Goal: Transaction & Acquisition: Purchase product/service

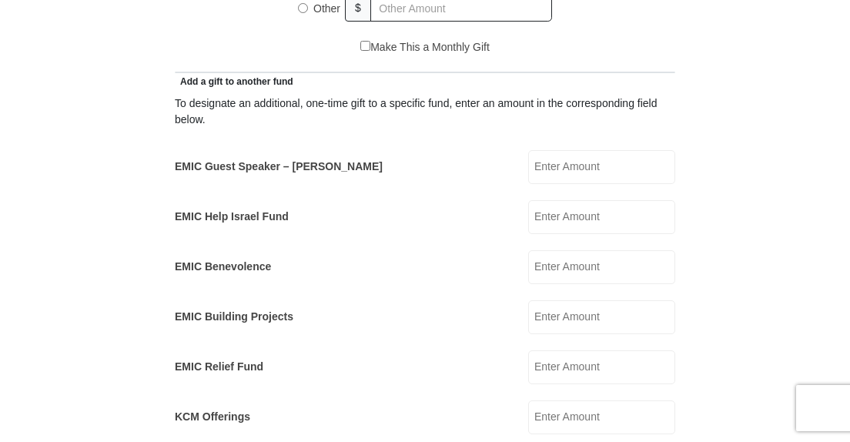
scroll to position [847, 0]
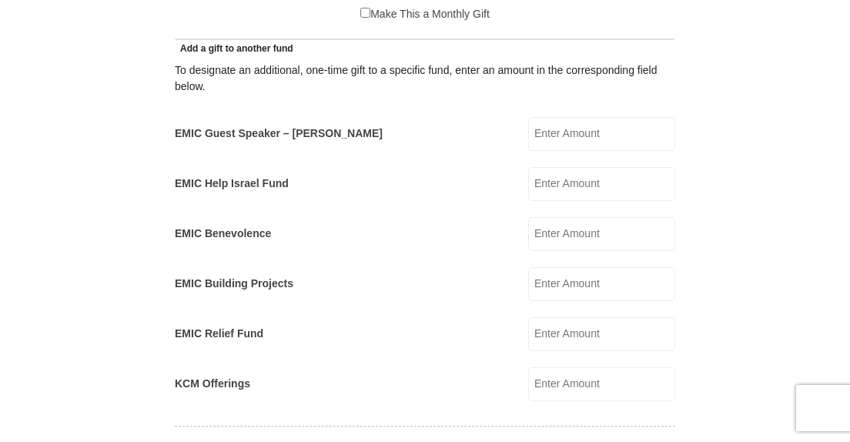
click at [545, 192] on input "EMIC Help Israel Fund" at bounding box center [601, 184] width 147 height 34
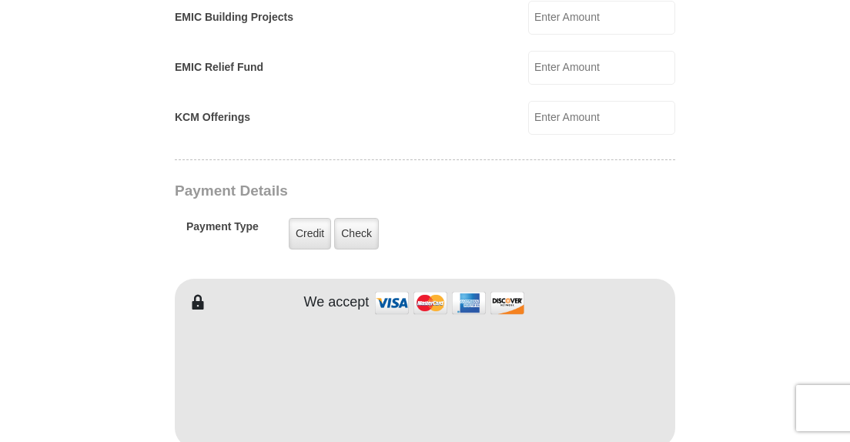
scroll to position [1155, 0]
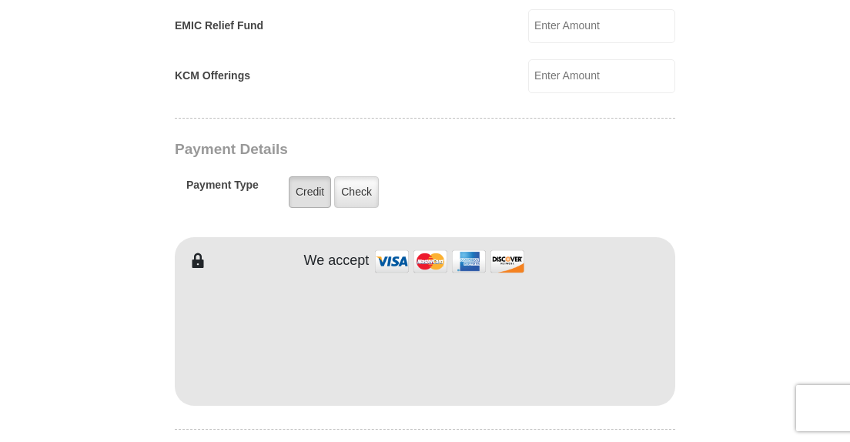
type input "100"
click at [309, 196] on label "Credit" at bounding box center [310, 192] width 42 height 32
click at [0, 0] on input "Credit" at bounding box center [0, 0] width 0 height 0
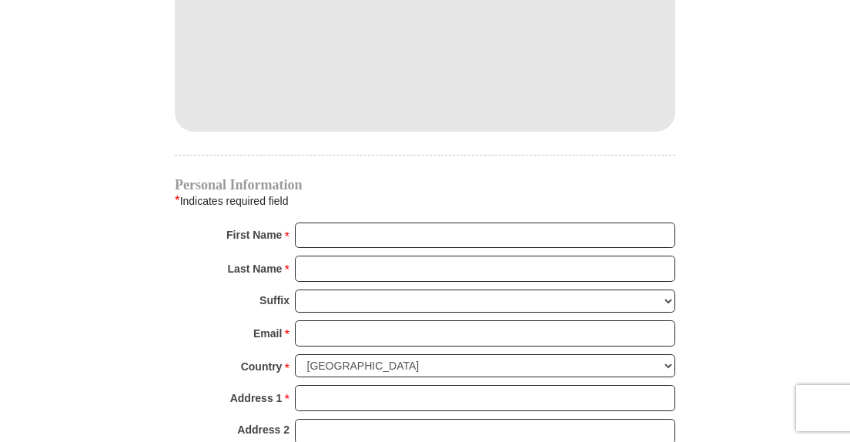
scroll to position [1463, 0]
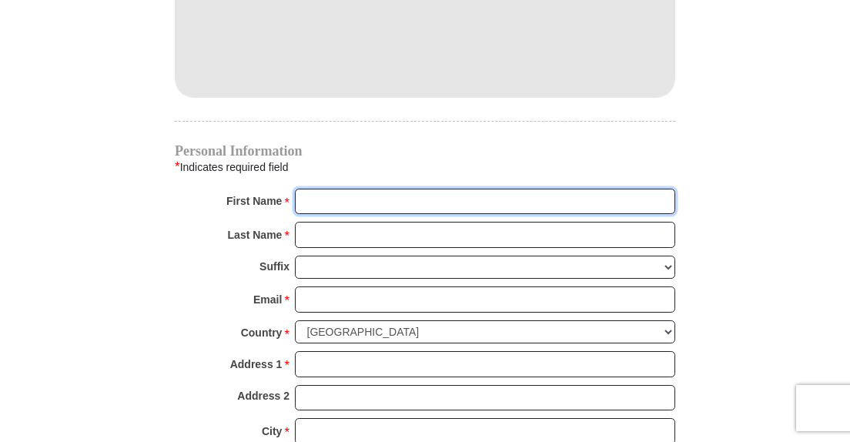
click at [347, 197] on input "First Name *" at bounding box center [485, 202] width 380 height 26
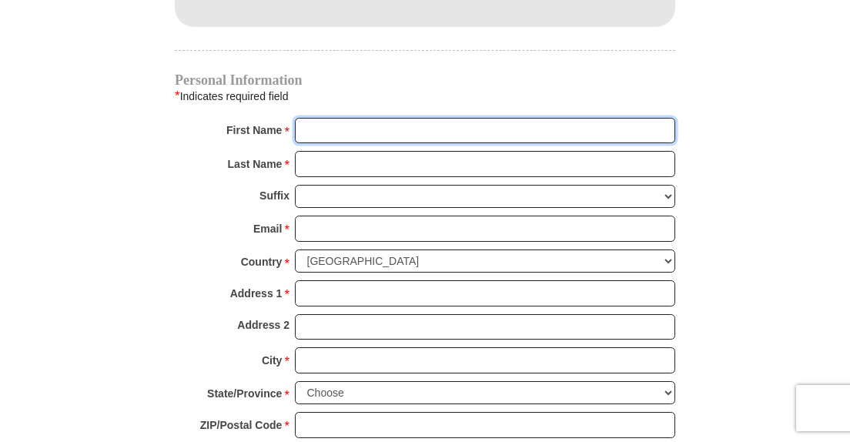
scroll to position [1540, 0]
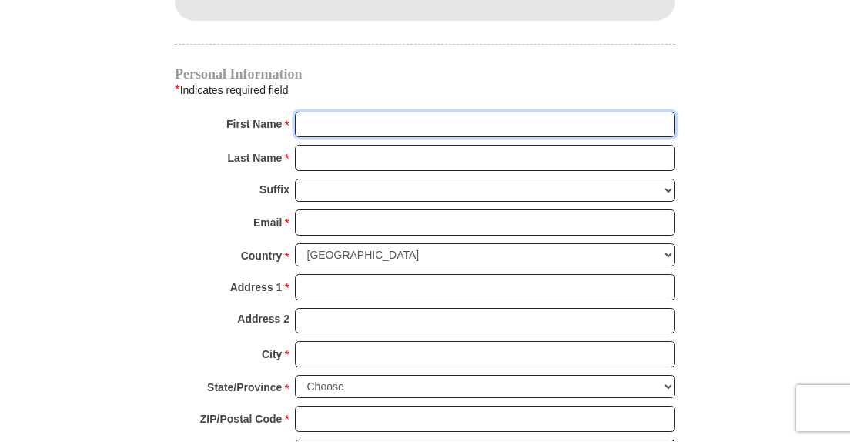
click at [342, 125] on input "First Name *" at bounding box center [485, 125] width 380 height 26
type input "[PERSON_NAME]"
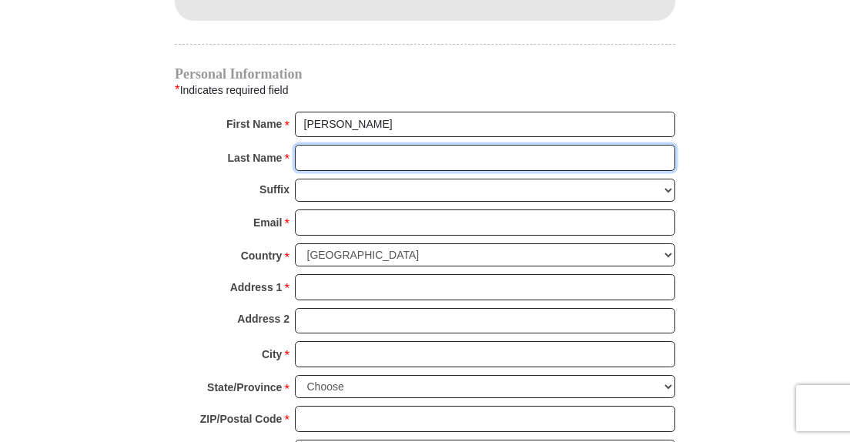
type input "[PERSON_NAME]"
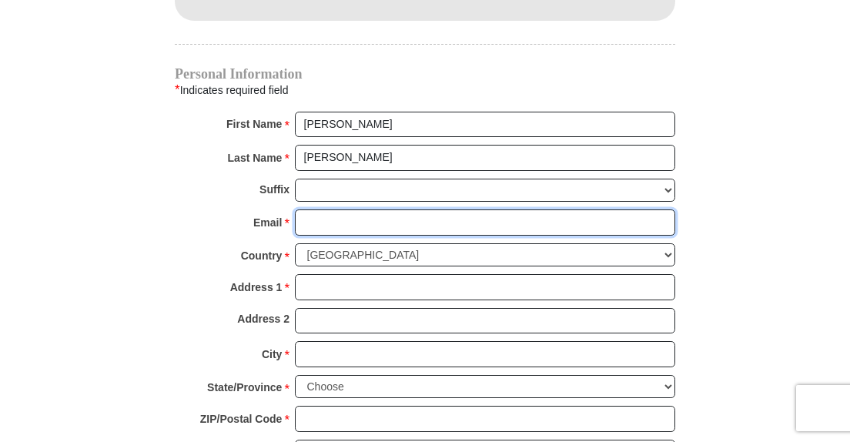
type input "[EMAIL_ADDRESS][DOMAIN_NAME]"
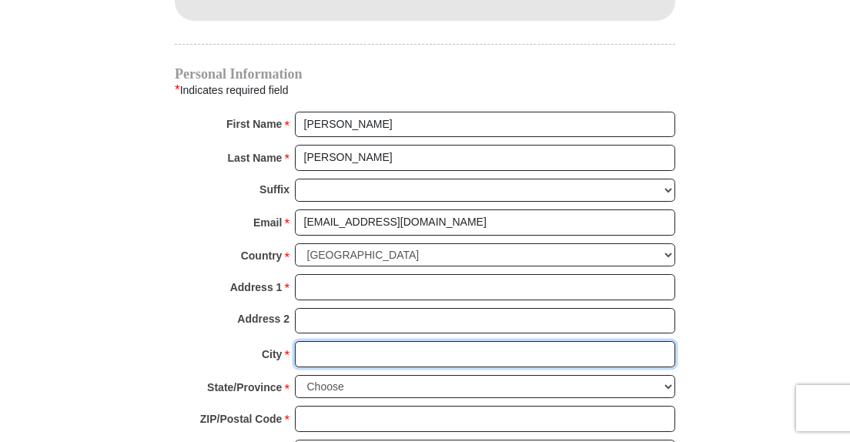
type input "[PERSON_NAME]"
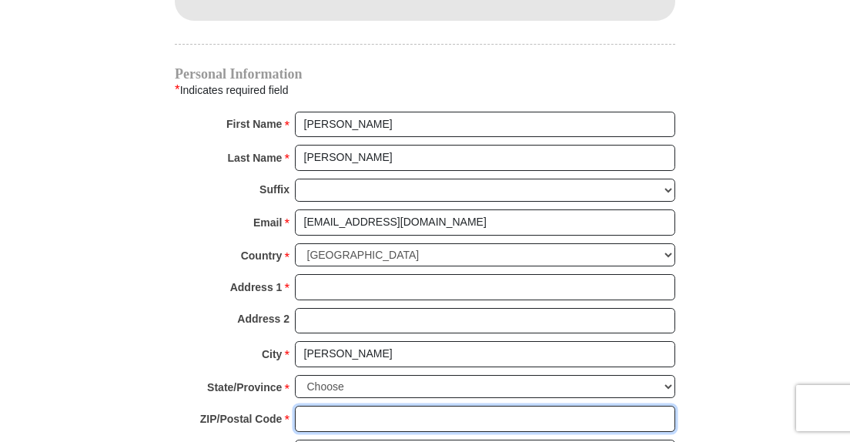
type input "73160"
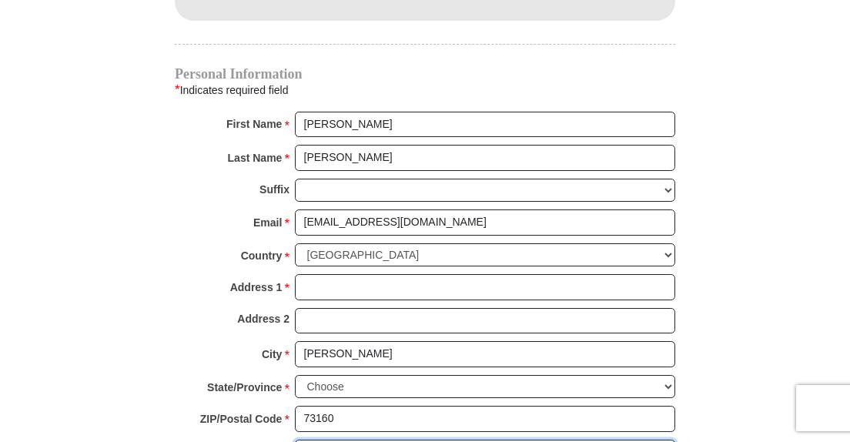
type input "4052045230"
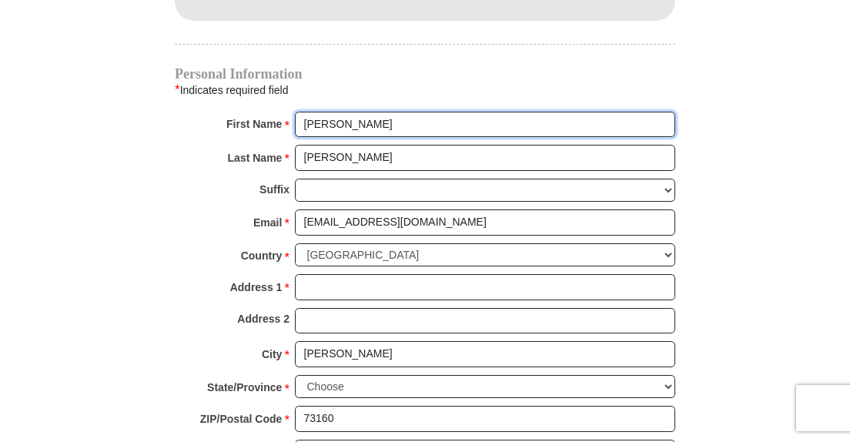
radio input "true"
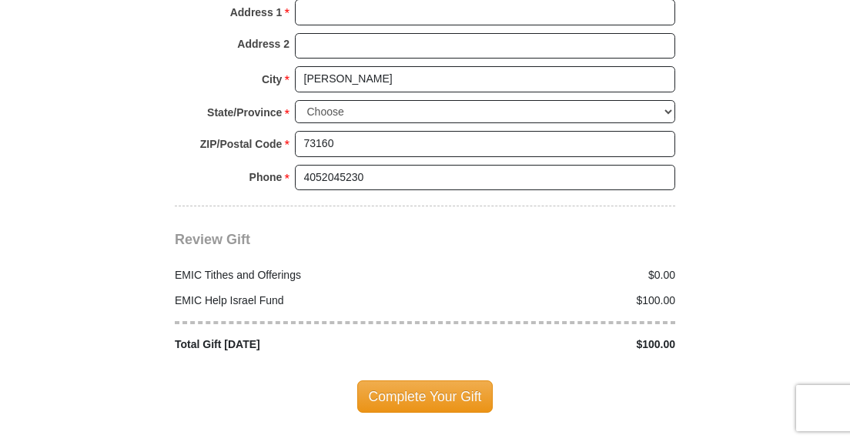
scroll to position [1848, 0]
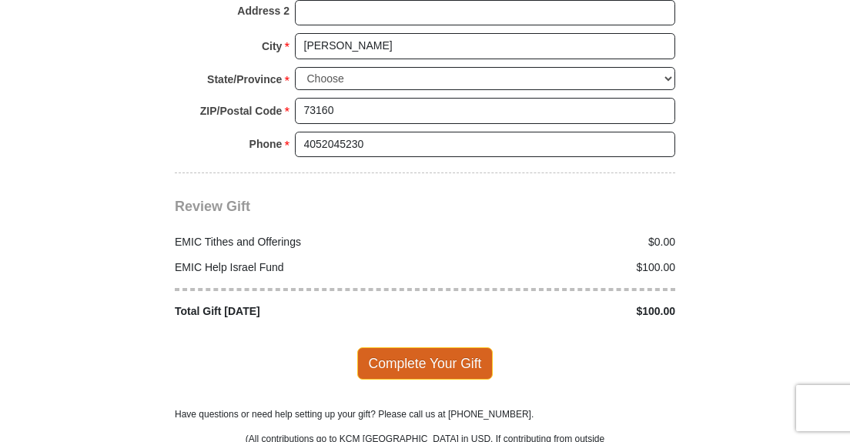
click at [424, 356] on span "Complete Your Gift" at bounding box center [425, 363] width 136 height 32
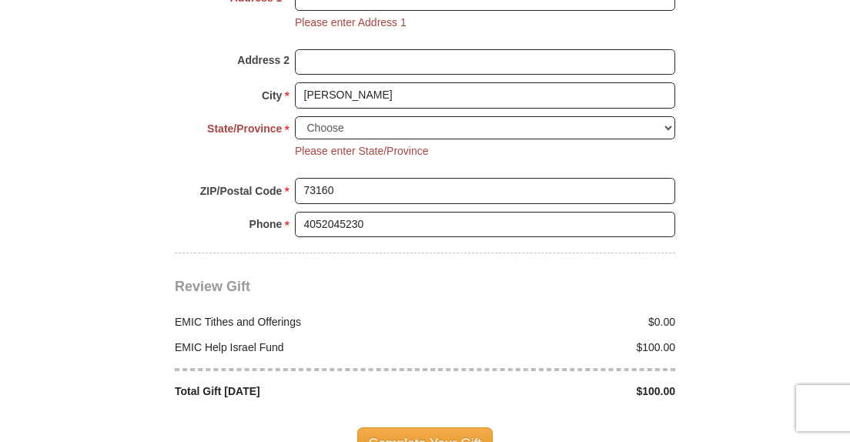
scroll to position [1791, 0]
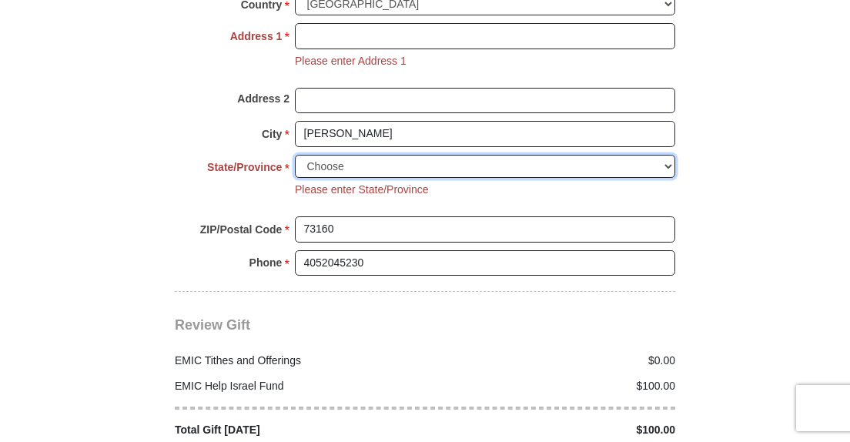
click at [374, 162] on select "Choose [US_STATE] [US_STATE] [US_STATE] [US_STATE] [US_STATE] Armed Forces Amer…" at bounding box center [485, 167] width 380 height 24
select select "OK"
click at [295, 155] on select "Choose [US_STATE] [US_STATE] [US_STATE] [US_STATE] [US_STATE] Armed Forces Amer…" at bounding box center [485, 167] width 380 height 24
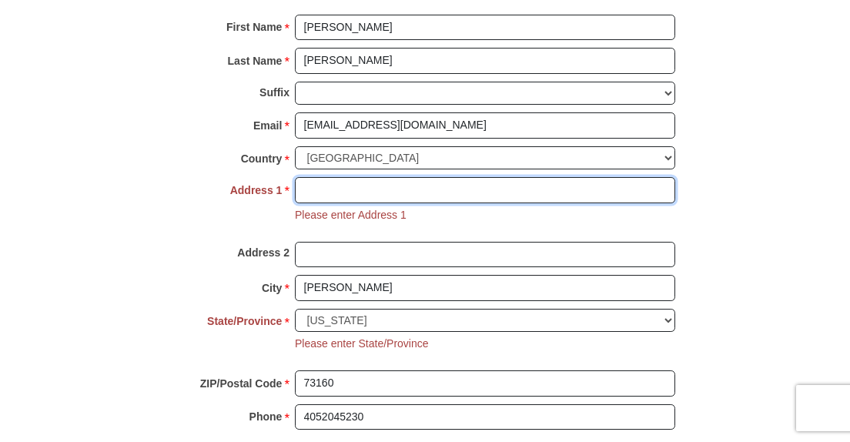
click at [353, 183] on input "Address 1 *" at bounding box center [485, 190] width 380 height 26
type input "2504 BELLAIRE DR"
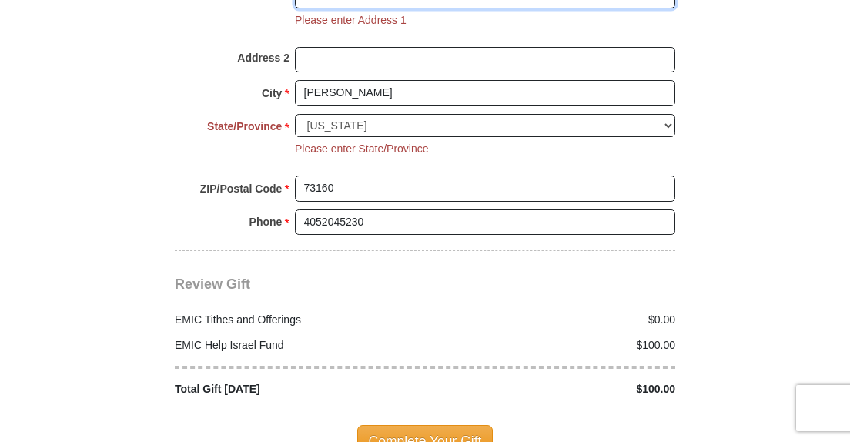
scroll to position [1945, 0]
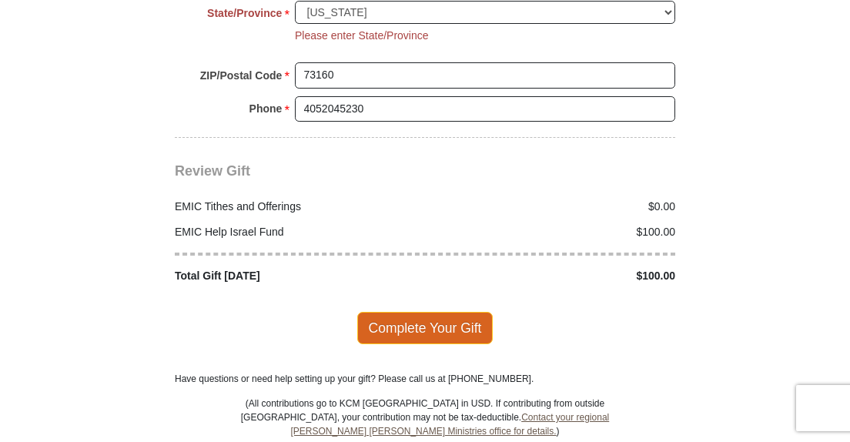
click at [423, 316] on span "Complete Your Gift" at bounding box center [425, 328] width 136 height 32
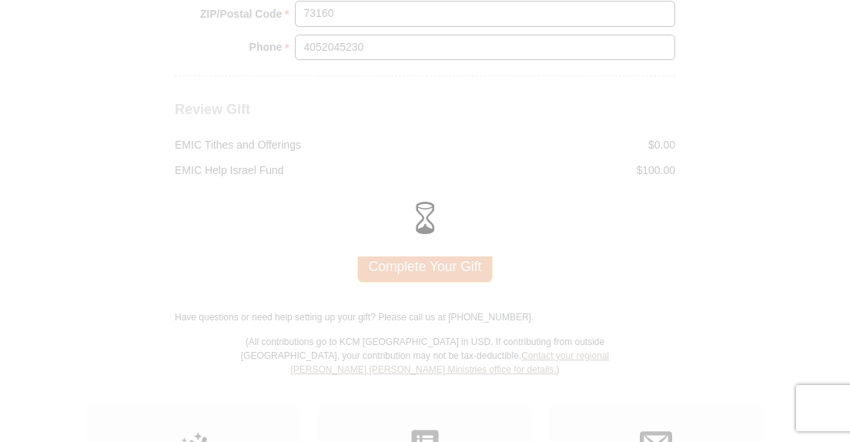
scroll to position [1914, 0]
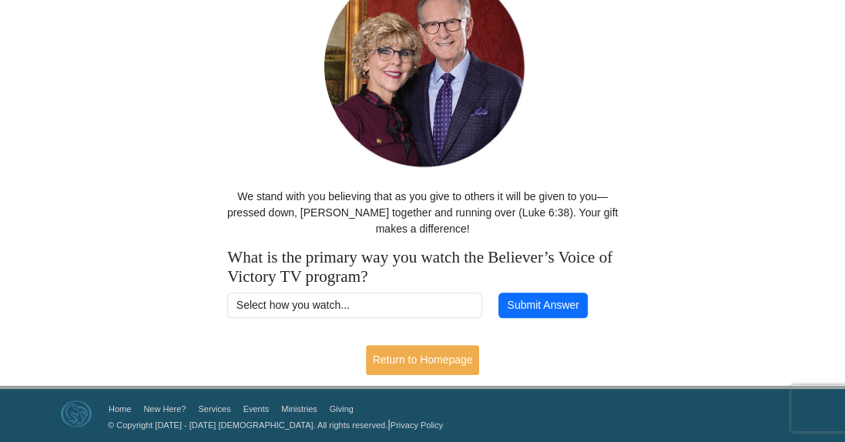
scroll to position [165, 0]
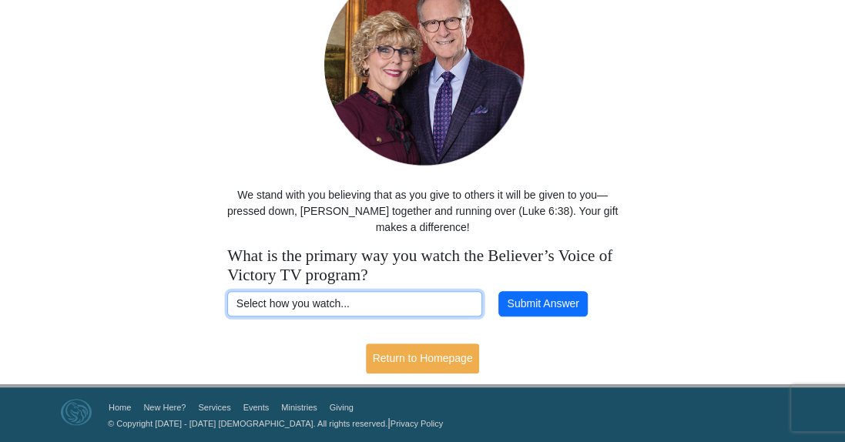
click at [342, 305] on select "Select how you watch... Daystar Morning Daystar Evening KCM.org GoVictory.com V…" at bounding box center [354, 304] width 255 height 26
select select "YOUTUBE"
click at [227, 291] on select "Select how you watch... Daystar Morning Daystar Evening KCM.org GoVictory.com V…" at bounding box center [354, 304] width 255 height 26
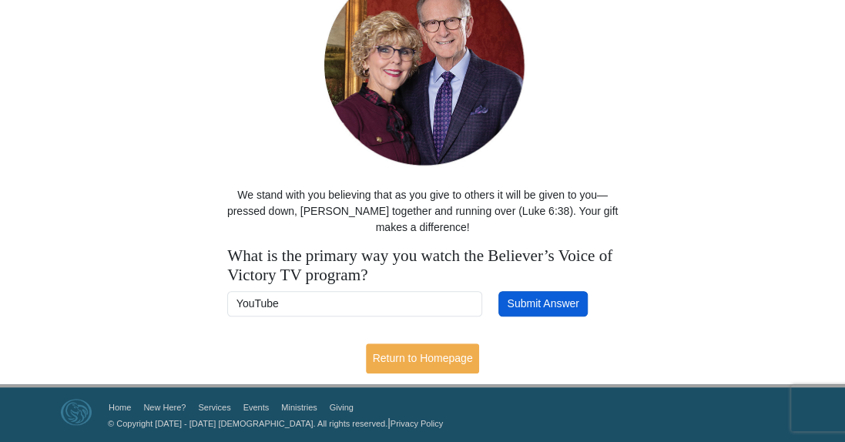
click at [525, 300] on button "Submit Answer" at bounding box center [542, 304] width 89 height 26
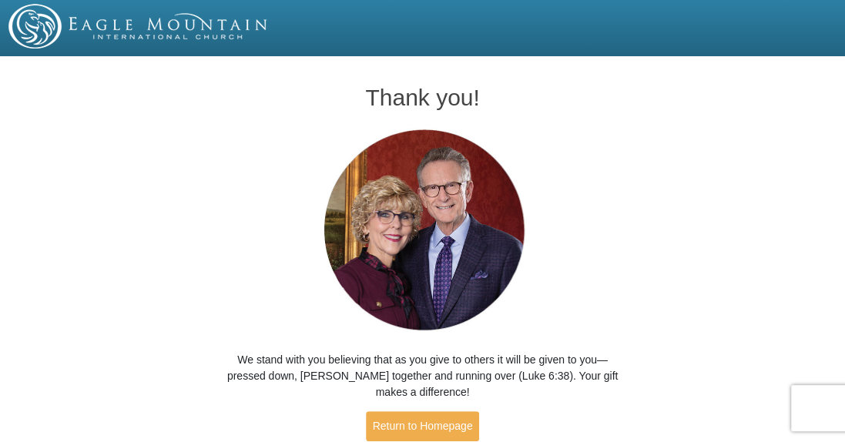
click at [200, 92] on div "Thank you! We stand with you believing that as you give to others it will be gi…" at bounding box center [422, 265] width 845 height 406
click at [166, 93] on div "Thank you! We stand with you believing that as you give to others it will be gi…" at bounding box center [422, 265] width 845 height 406
